Goal: Navigation & Orientation: Find specific page/section

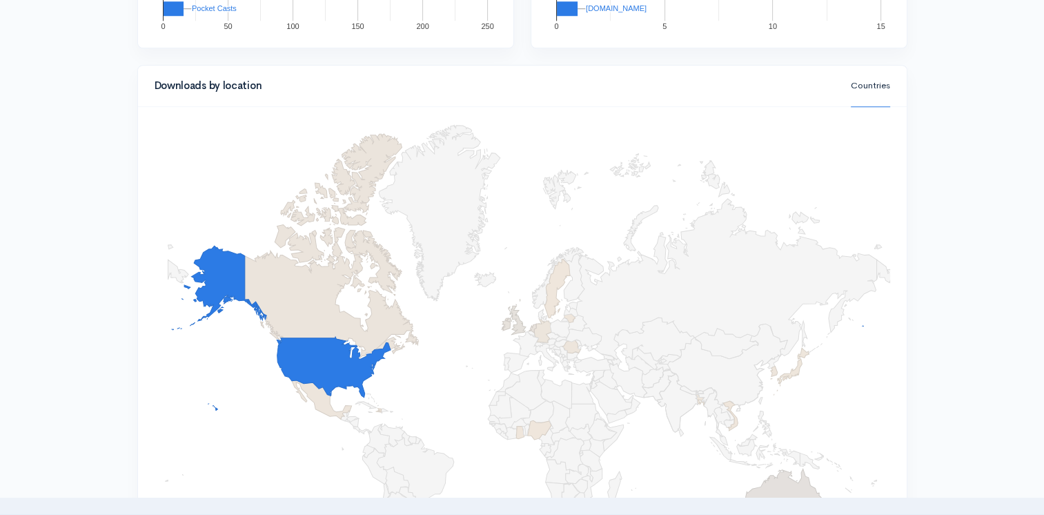
scroll to position [1517, 0]
